Goal: Task Accomplishment & Management: Complete application form

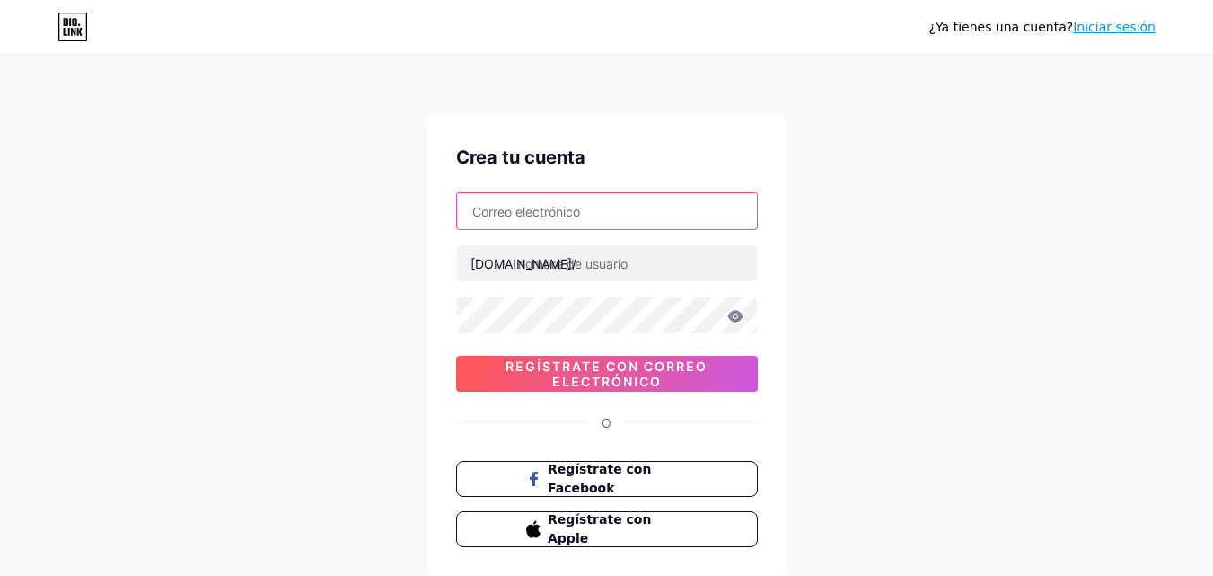
drag, startPoint x: 0, startPoint y: 0, endPoint x: 653, endPoint y: 199, distance: 682.8
click at [653, 199] on input "text" at bounding box center [607, 211] width 300 height 36
type input "yaslihuachani"
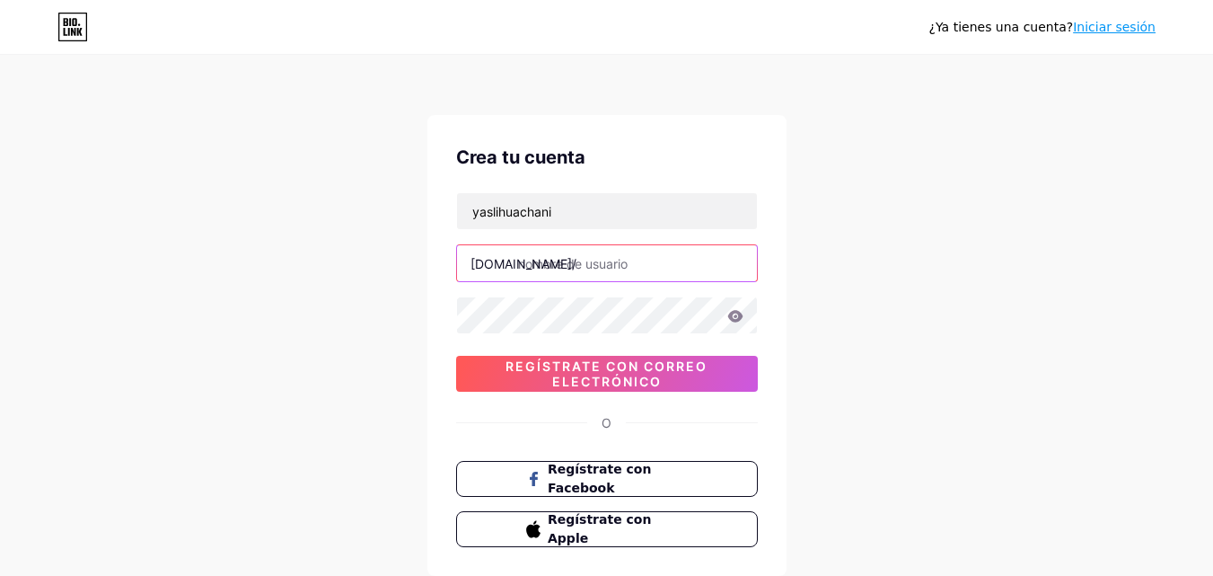
click at [613, 260] on input "text" at bounding box center [607, 263] width 300 height 36
type input "[PERSON_NAME]"
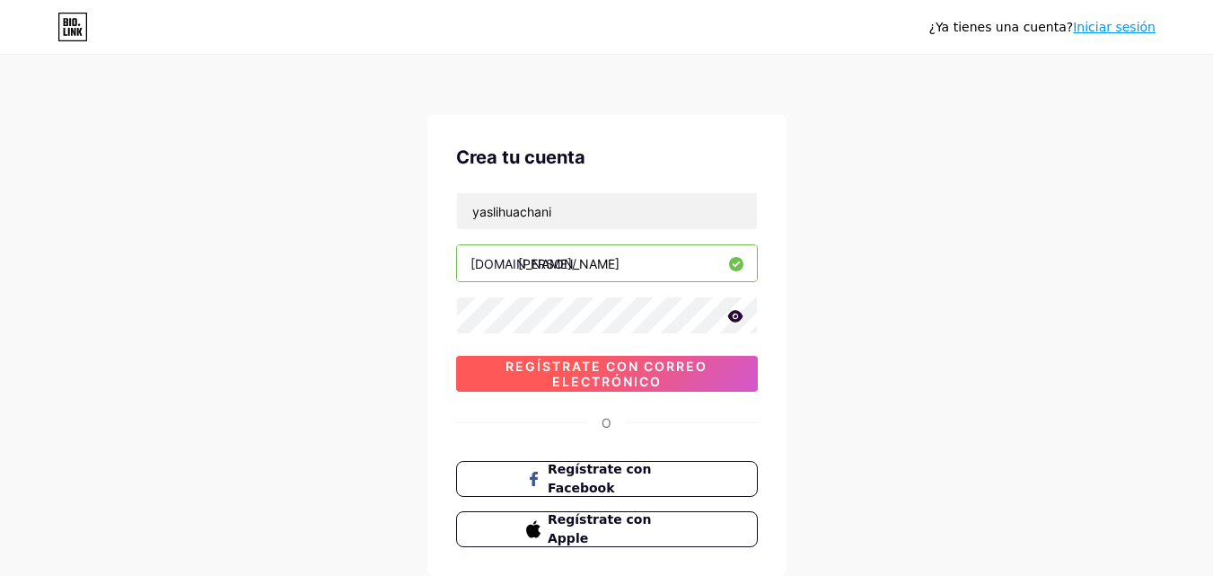
click at [702, 368] on font "Regístrate con correo electrónico" at bounding box center [607, 373] width 202 height 31
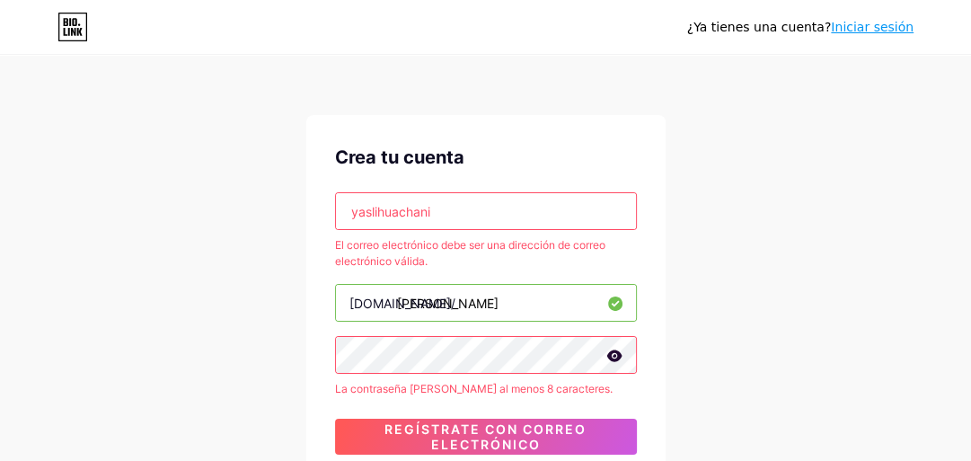
click at [494, 215] on input "yaslihuachani" at bounding box center [486, 211] width 300 height 36
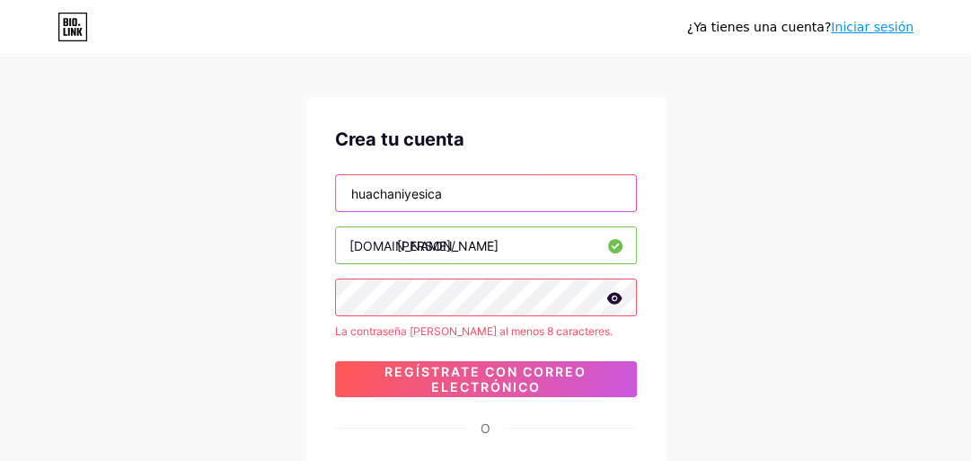
scroll to position [7, 0]
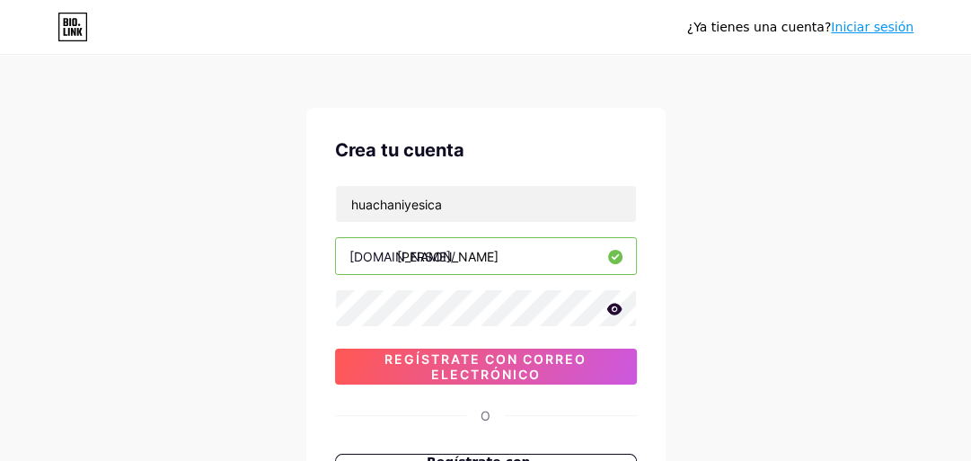
click at [491, 265] on input "[PERSON_NAME]" at bounding box center [486, 256] width 300 height 36
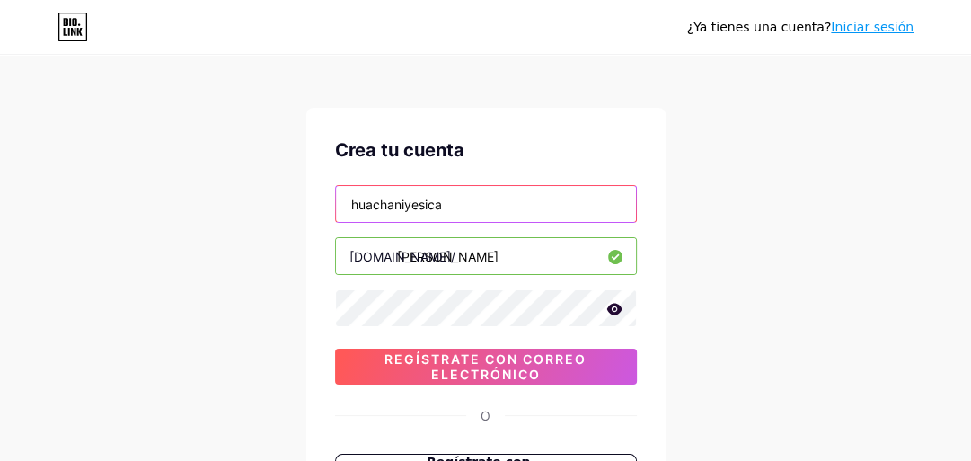
click at [503, 207] on input "huachaniyesica" at bounding box center [486, 204] width 300 height 36
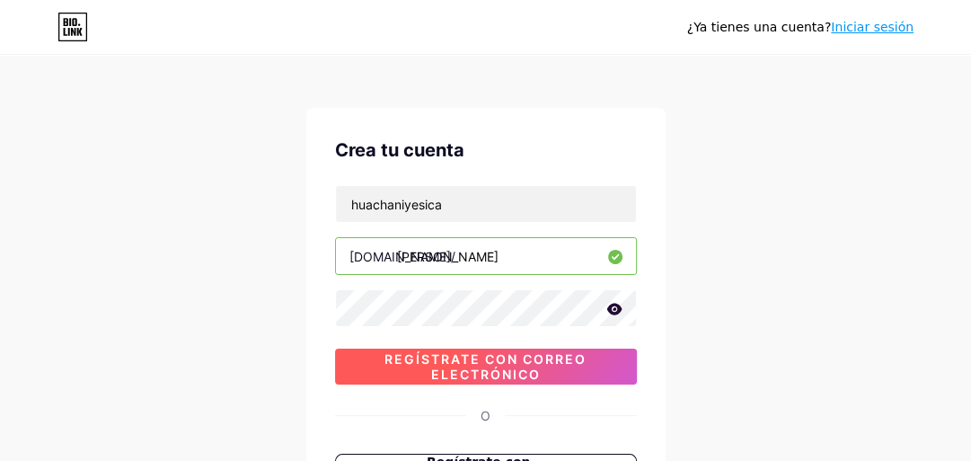
click at [506, 371] on font "Regístrate con correo electrónico" at bounding box center [485, 366] width 202 height 31
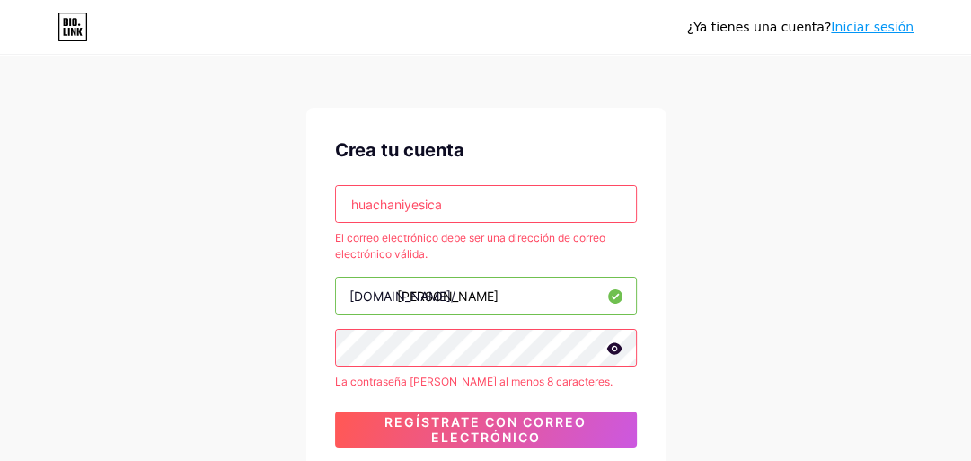
click at [592, 200] on input "huachaniyesica" at bounding box center [486, 204] width 300 height 36
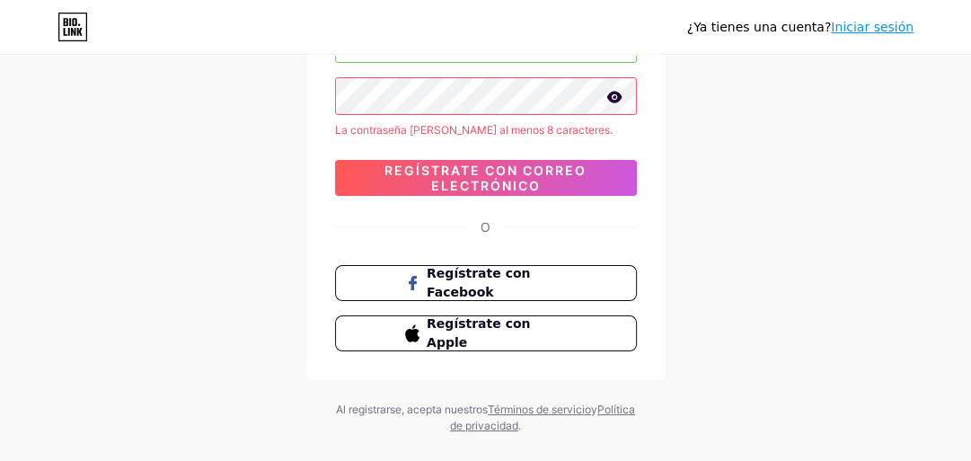
scroll to position [193, 0]
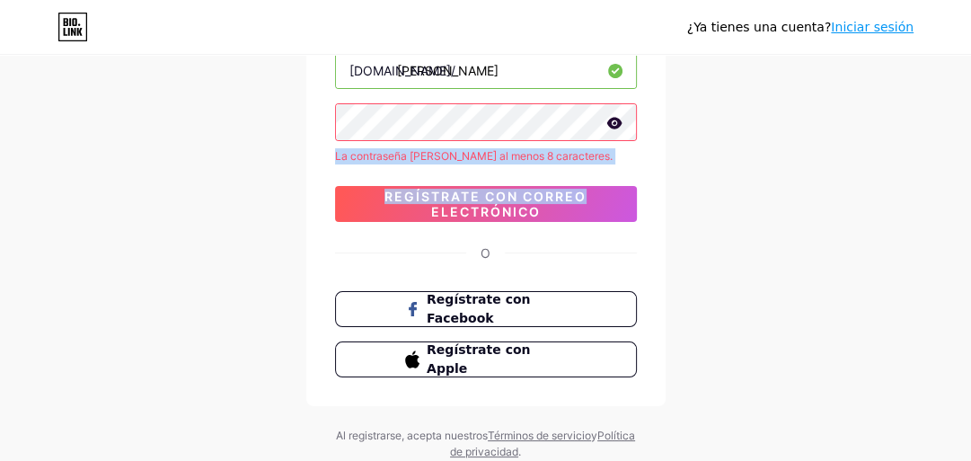
drag, startPoint x: 971, startPoint y: 170, endPoint x: 975, endPoint y: 129, distance: 40.7
click at [971, 129] on html "¿Ya tienes una cuenta? Iniciar sesión Crea tu cuenta huachaniyesica2 [DOMAIN_NA…" at bounding box center [485, 162] width 971 height 710
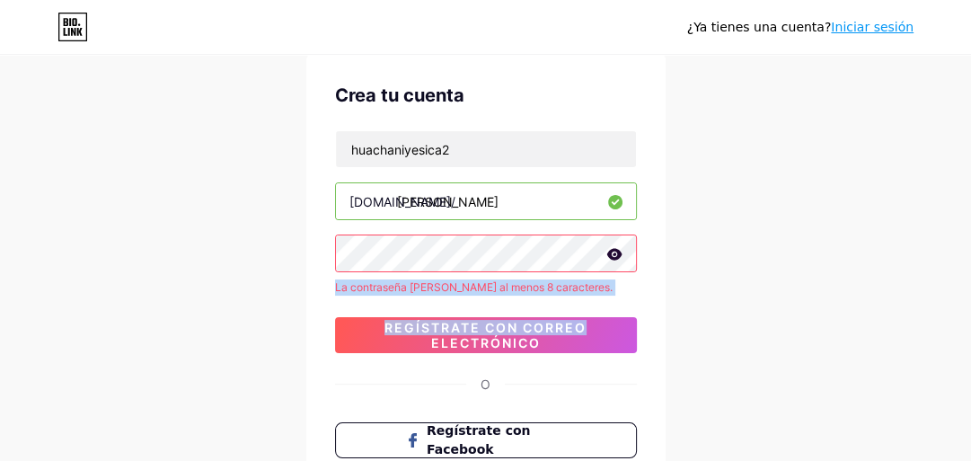
scroll to position [61, 0]
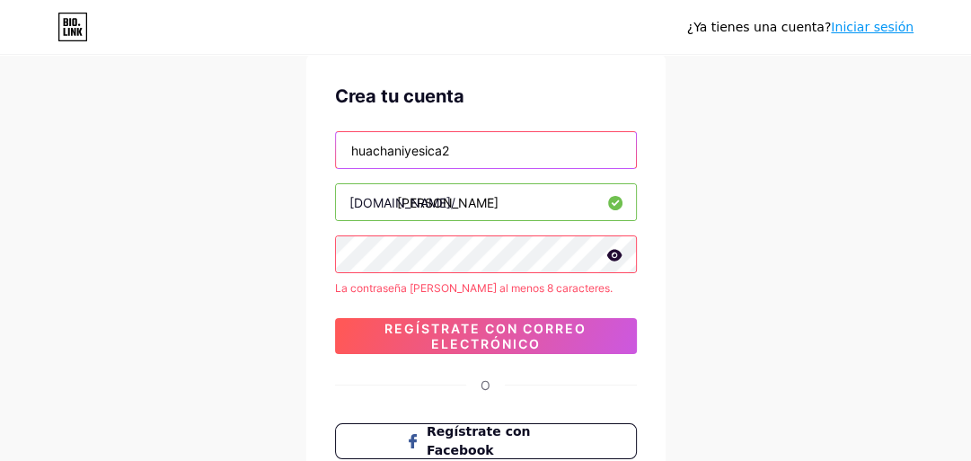
click at [572, 132] on input "huachaniyesica2" at bounding box center [486, 150] width 300 height 36
paste input "@"
type input "[EMAIL_ADDRESS][DOMAIN_NAME]"
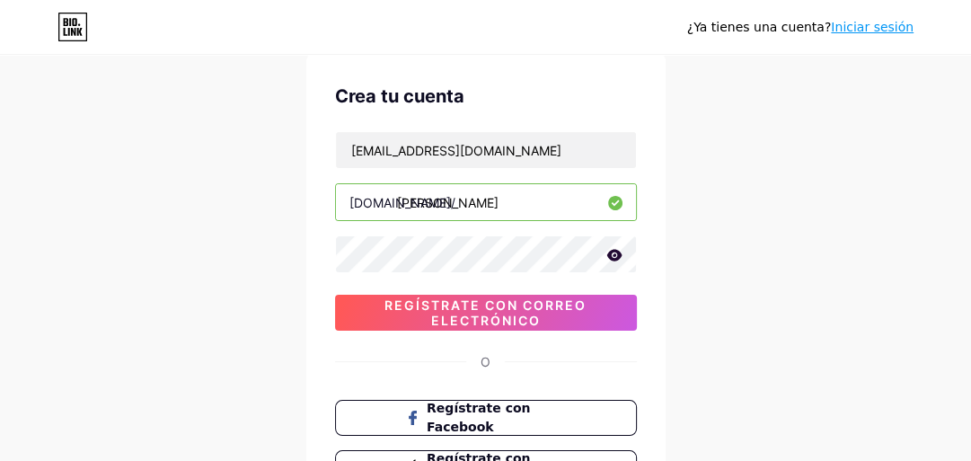
click at [614, 255] on icon at bounding box center [613, 255] width 15 height 12
click at [614, 254] on icon at bounding box center [613, 256] width 18 height 18
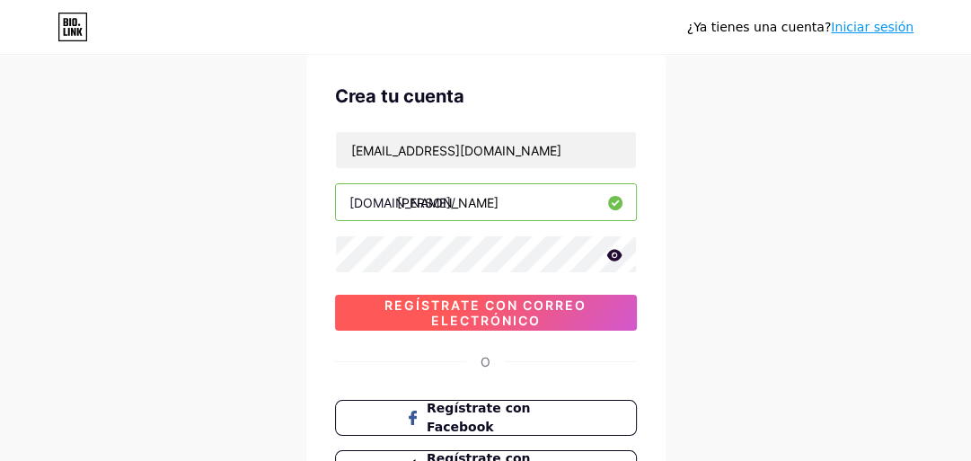
click at [563, 302] on font "Regístrate con correo electrónico" at bounding box center [485, 312] width 202 height 31
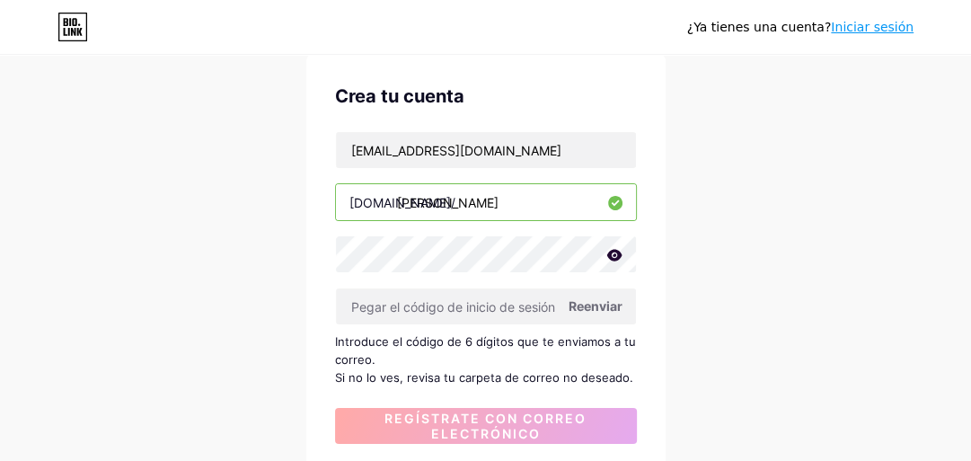
click at [589, 303] on font "Reenviar" at bounding box center [596, 305] width 54 height 15
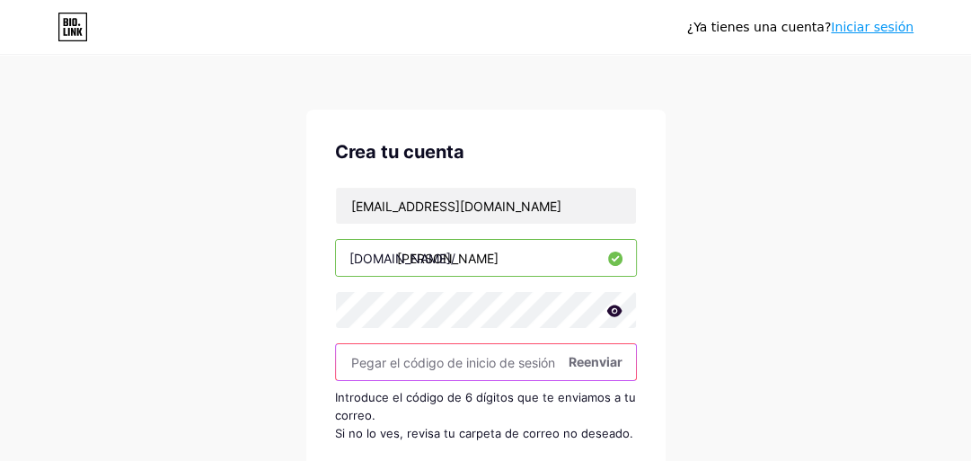
scroll to position [0, 0]
